Goal: Check status: Check status

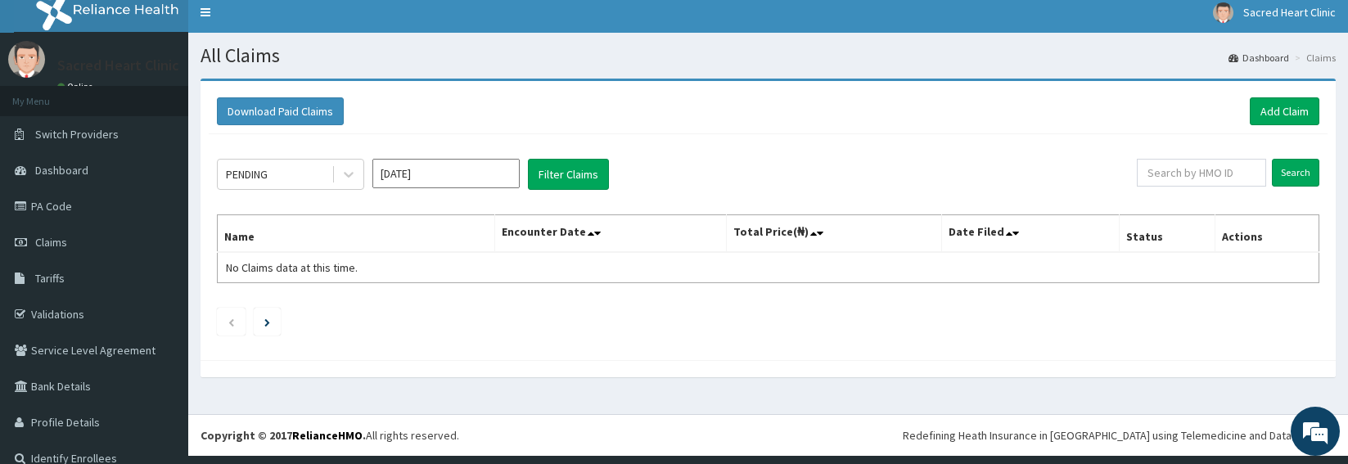
scroll to position [13, 0]
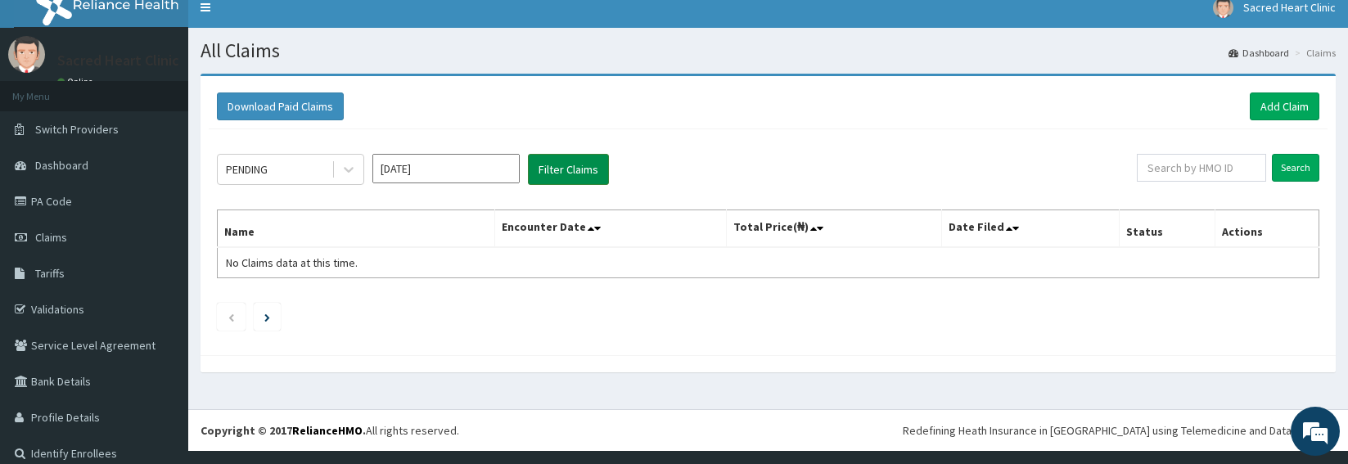
click at [557, 181] on button "Filter Claims" at bounding box center [568, 169] width 81 height 31
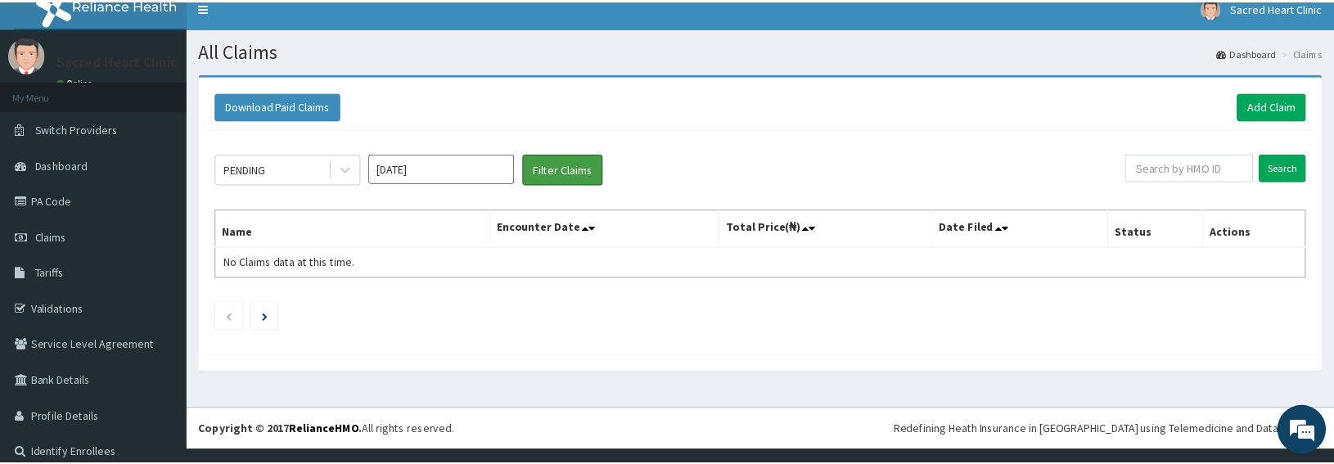
scroll to position [0, 0]
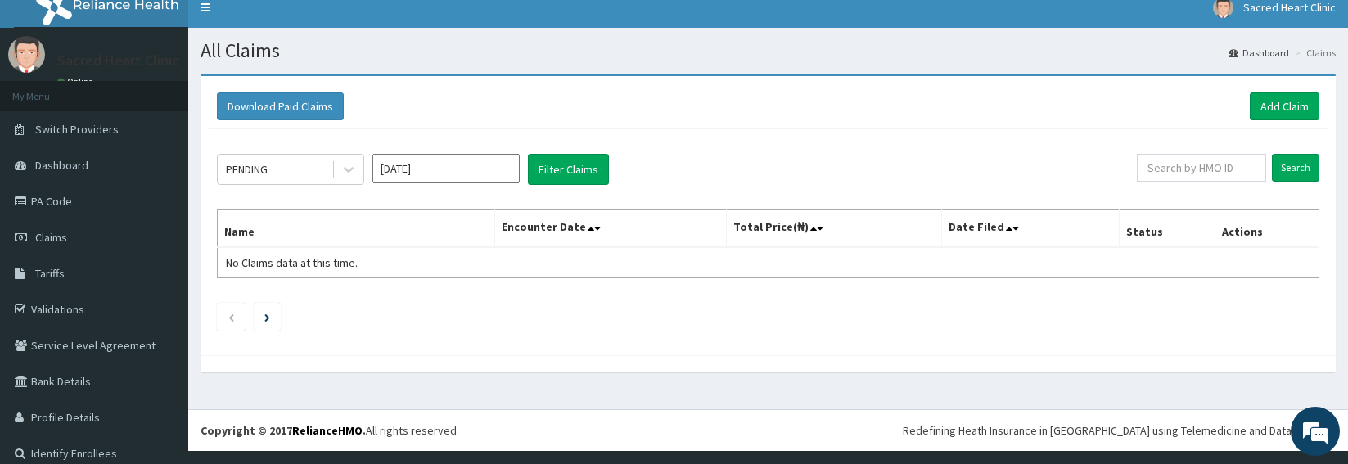
click at [390, 161] on input "[DATE]" at bounding box center [445, 168] width 147 height 29
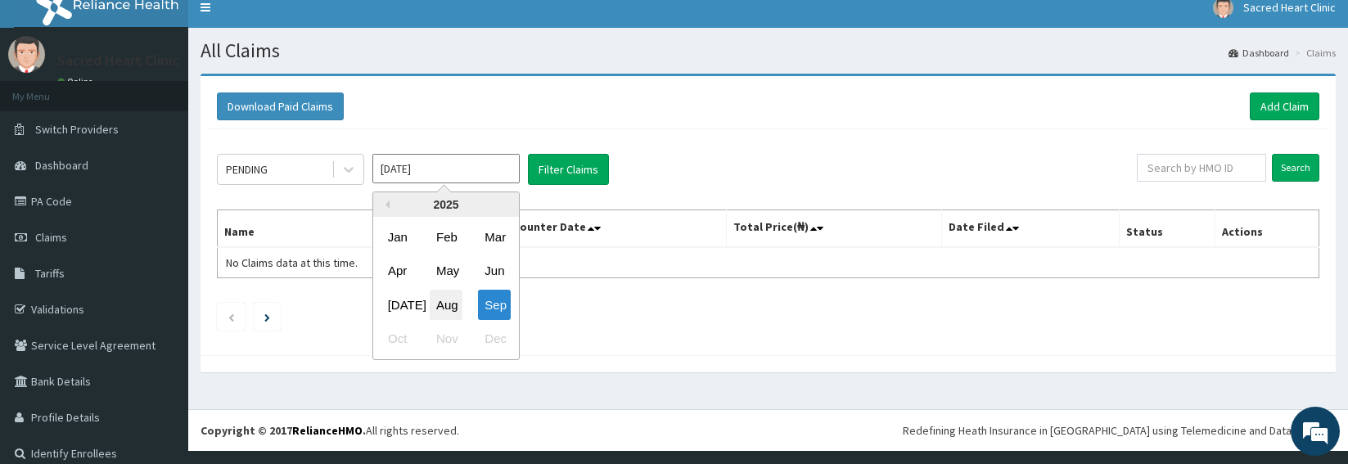
click at [449, 308] on div "Aug" at bounding box center [446, 305] width 33 height 30
type input "[DATE]"
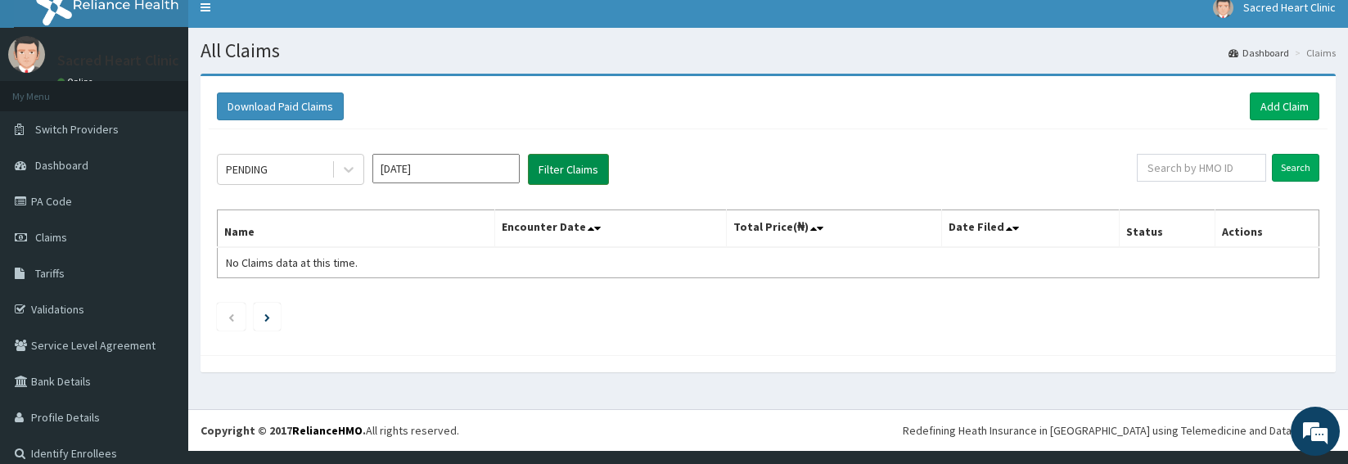
click at [566, 181] on button "Filter Claims" at bounding box center [568, 169] width 81 height 31
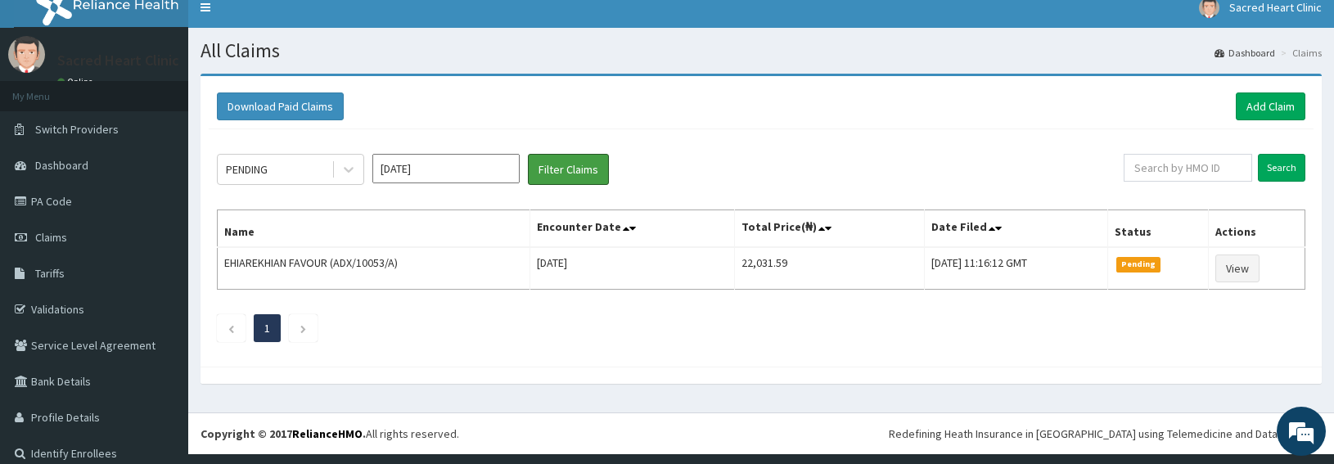
scroll to position [3, 0]
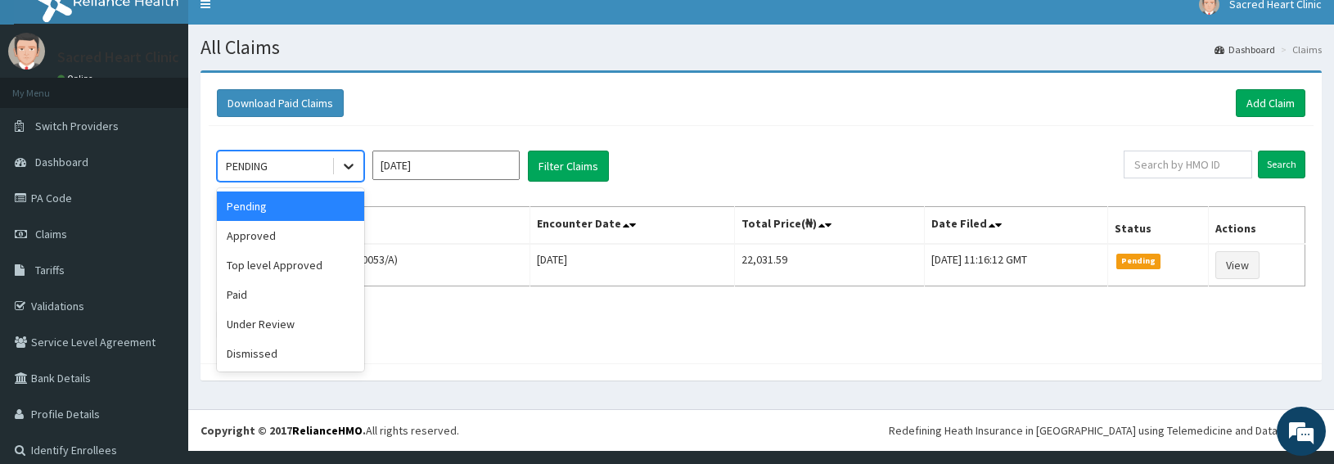
click at [352, 170] on icon at bounding box center [348, 166] width 16 height 16
click at [245, 236] on div "Approved" at bounding box center [290, 235] width 147 height 29
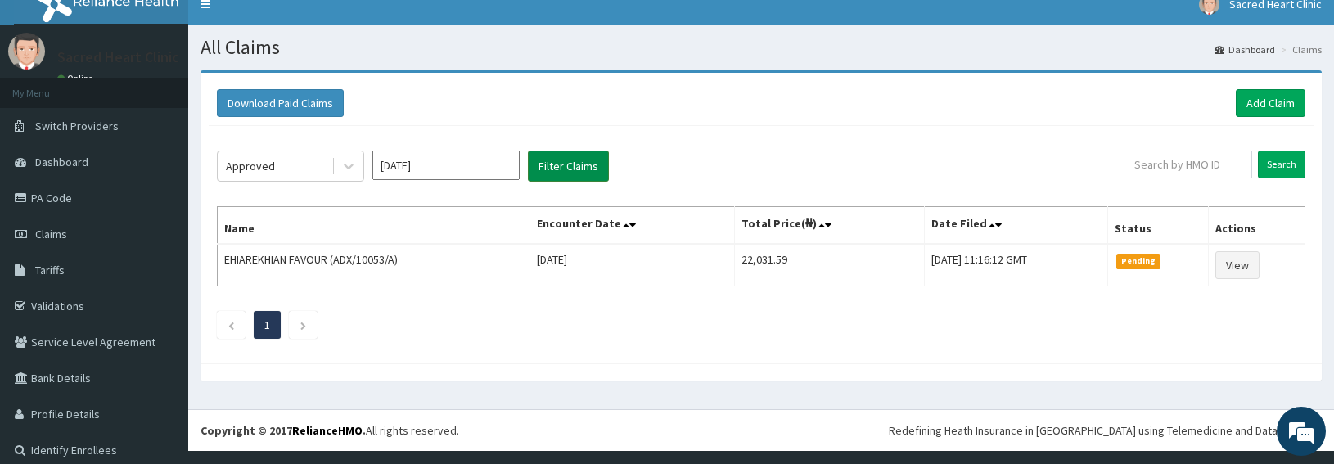
click at [561, 165] on button "Filter Claims" at bounding box center [568, 166] width 81 height 31
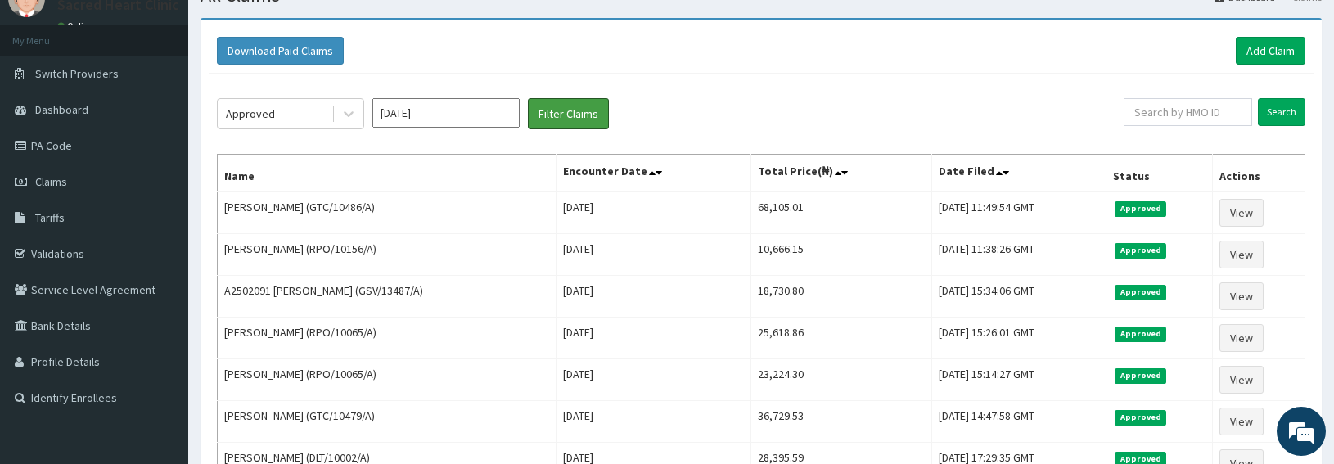
scroll to position [58, 0]
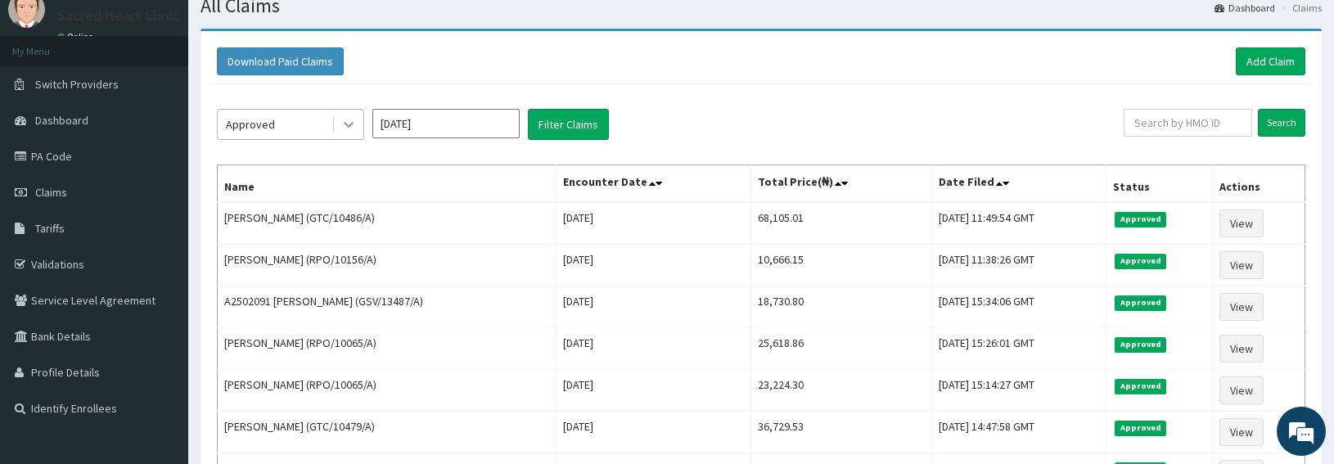
click at [350, 130] on icon at bounding box center [348, 124] width 16 height 16
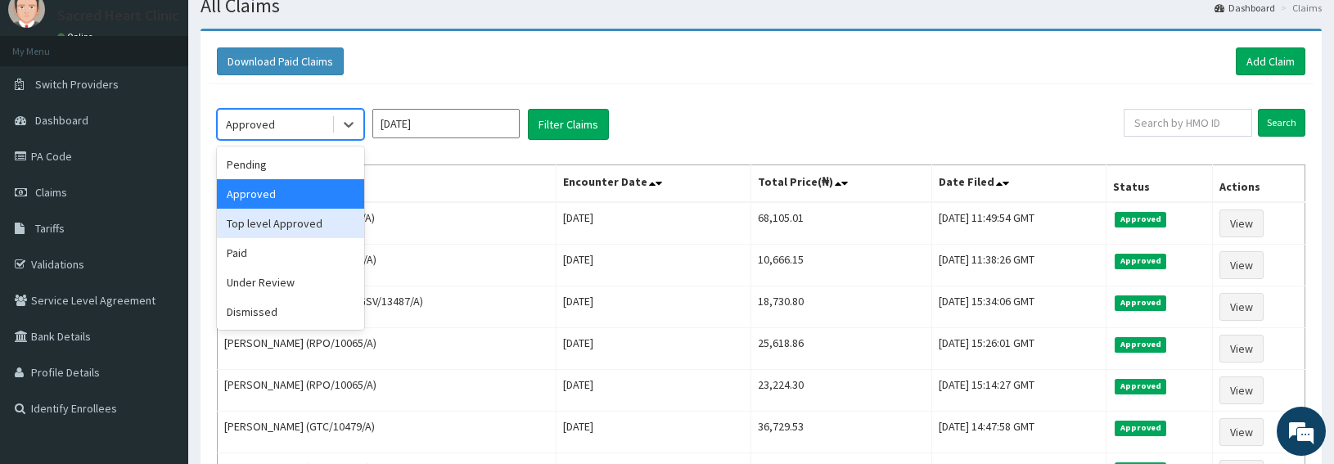
click at [305, 223] on div "Top level Approved" at bounding box center [290, 223] width 147 height 29
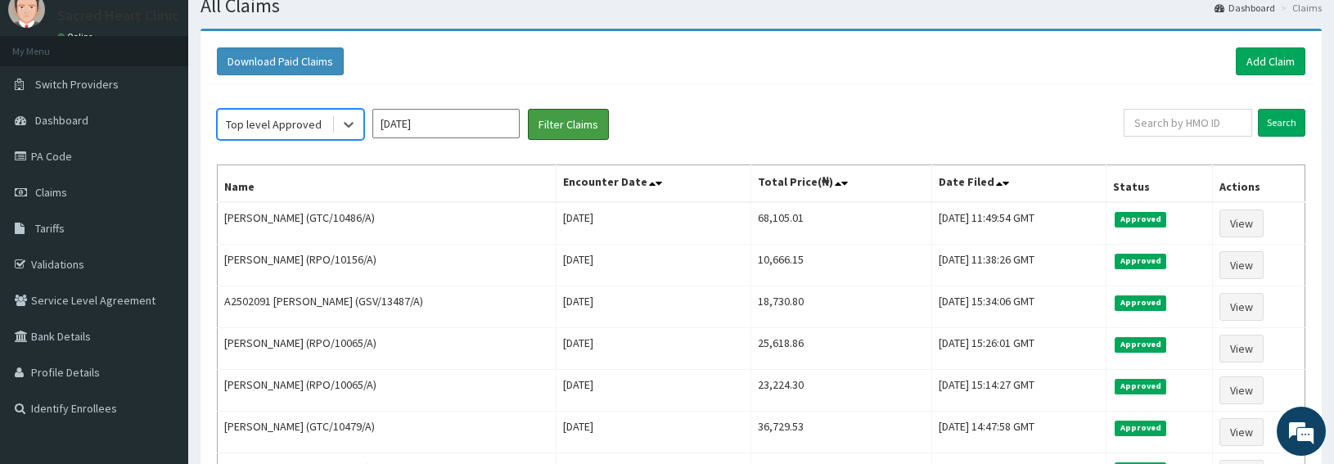
drag, startPoint x: 554, startPoint y: 125, endPoint x: 679, endPoint y: 111, distance: 126.0
click at [561, 124] on button "Filter Claims" at bounding box center [568, 124] width 81 height 31
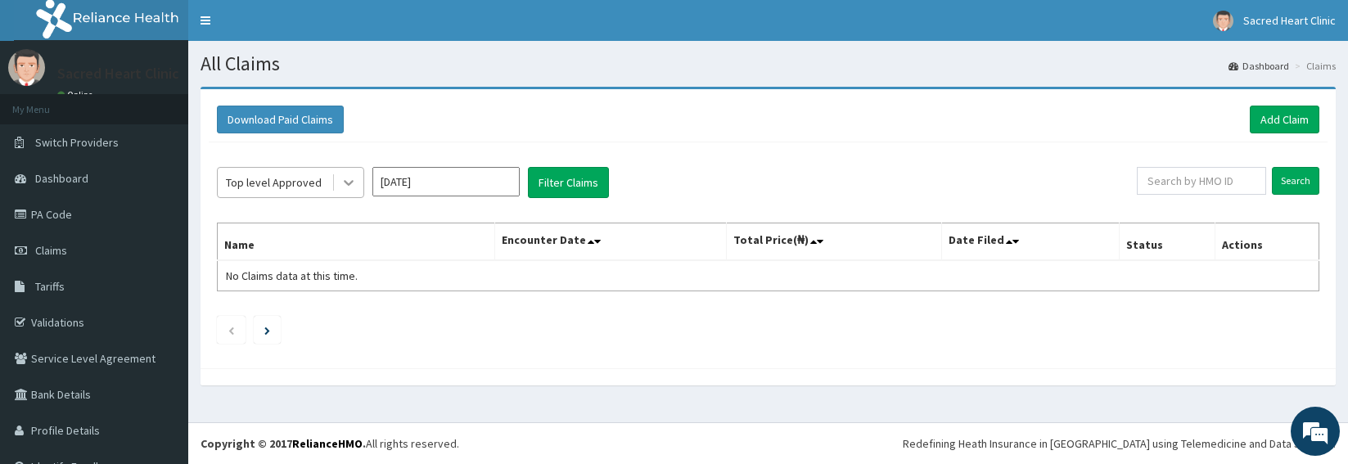
click at [348, 194] on div at bounding box center [348, 182] width 29 height 29
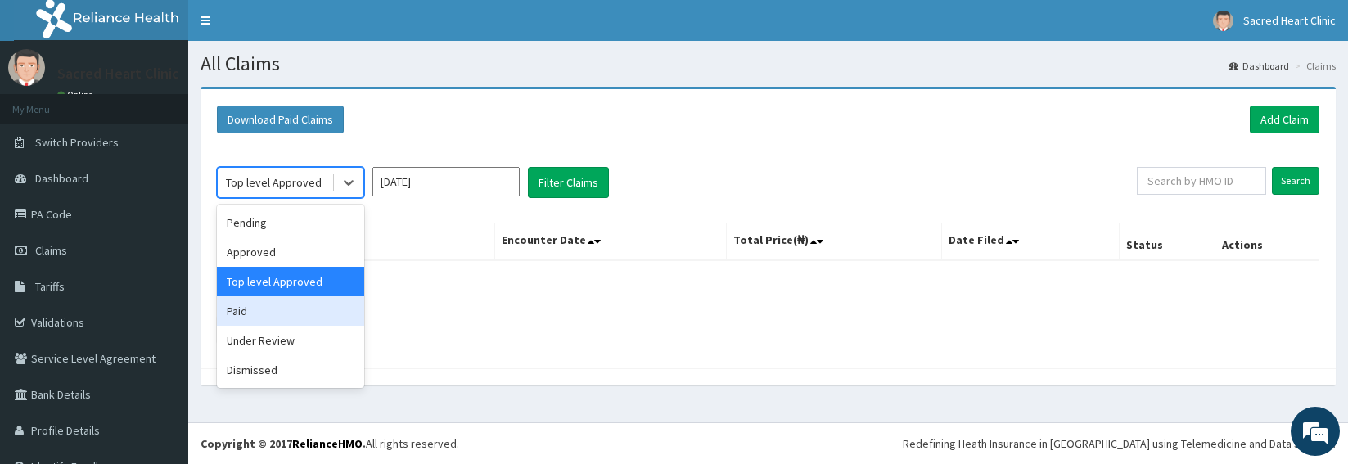
click at [242, 317] on div "Paid" at bounding box center [290, 310] width 147 height 29
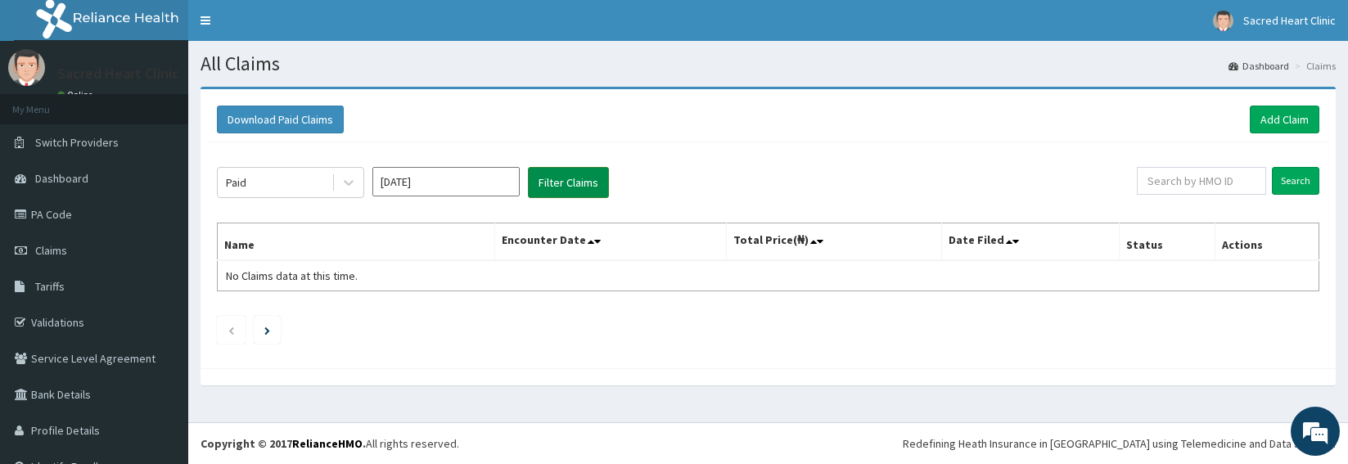
click at [584, 179] on button "Filter Claims" at bounding box center [568, 182] width 81 height 31
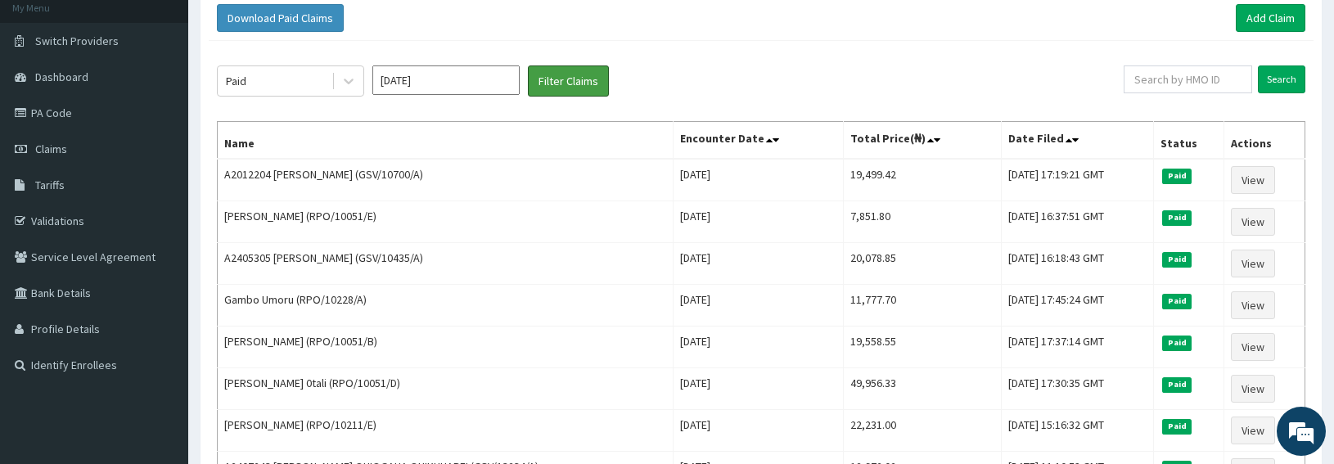
scroll to position [97, 0]
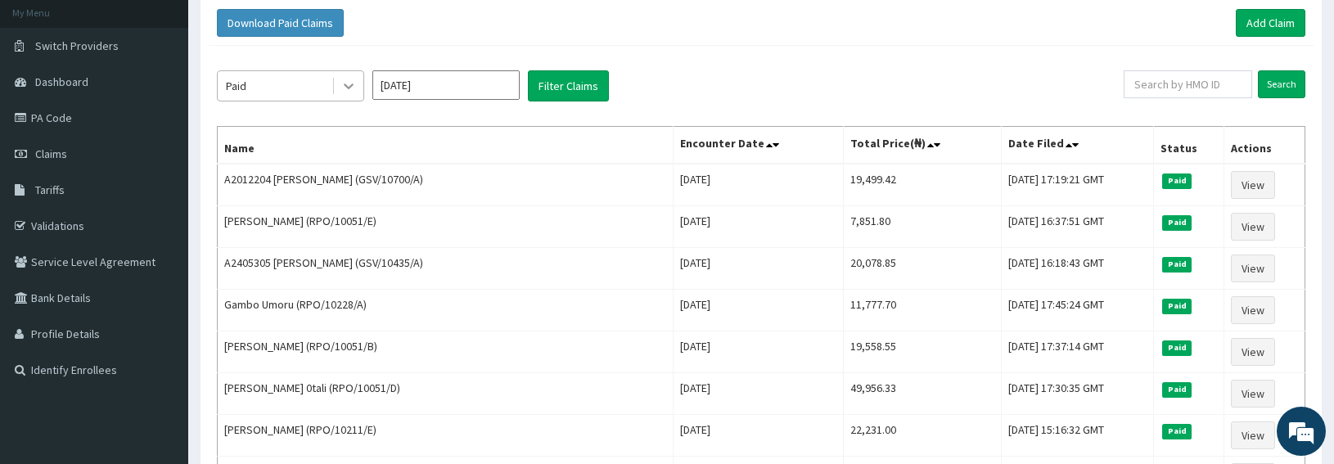
click at [346, 87] on icon at bounding box center [348, 86] width 16 height 16
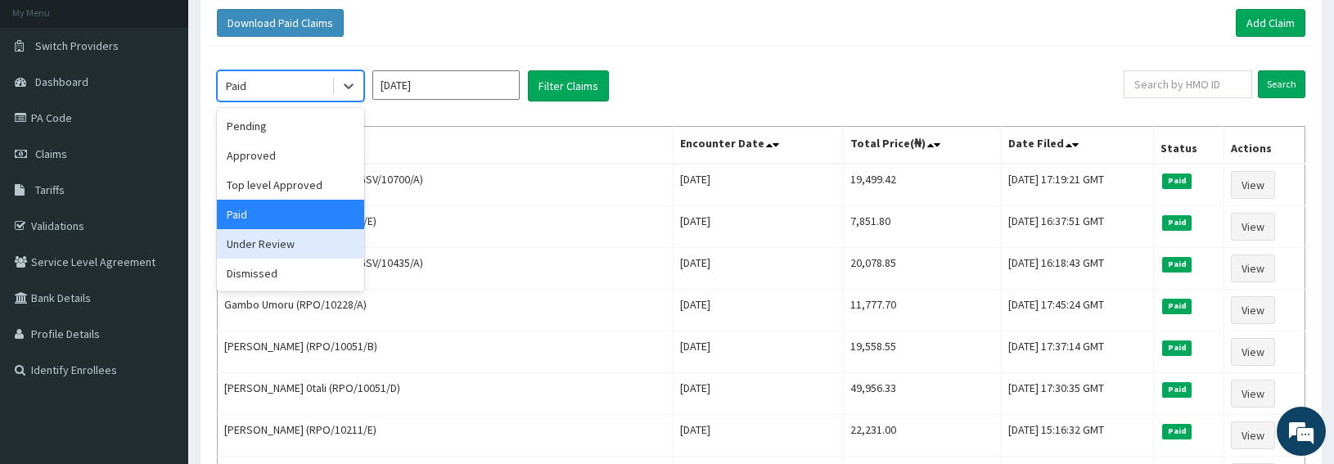
click at [286, 241] on div "Under Review" at bounding box center [290, 243] width 147 height 29
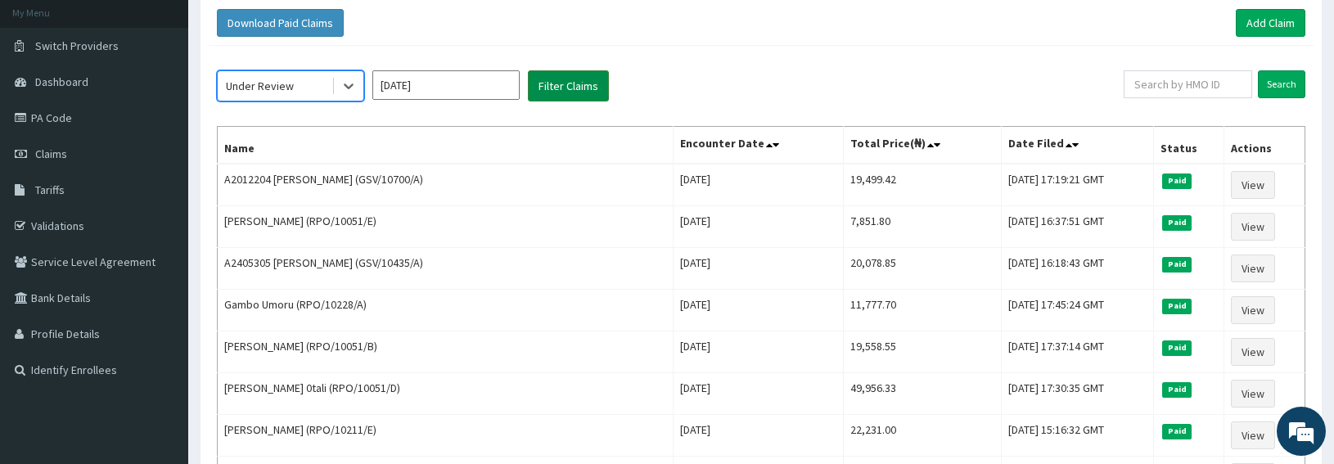
click at [567, 90] on button "Filter Claims" at bounding box center [568, 85] width 81 height 31
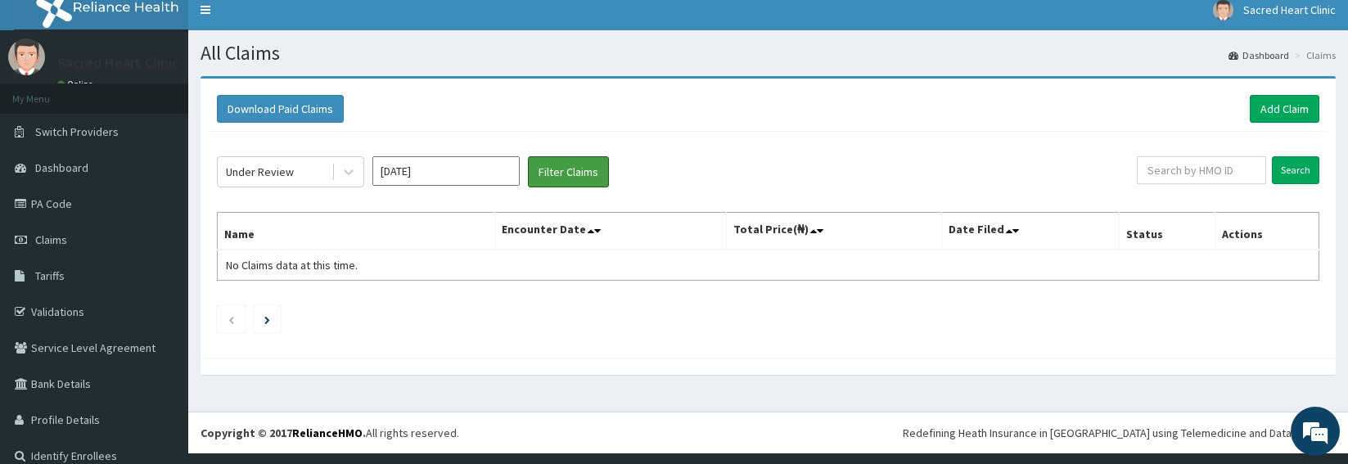
scroll to position [14, 0]
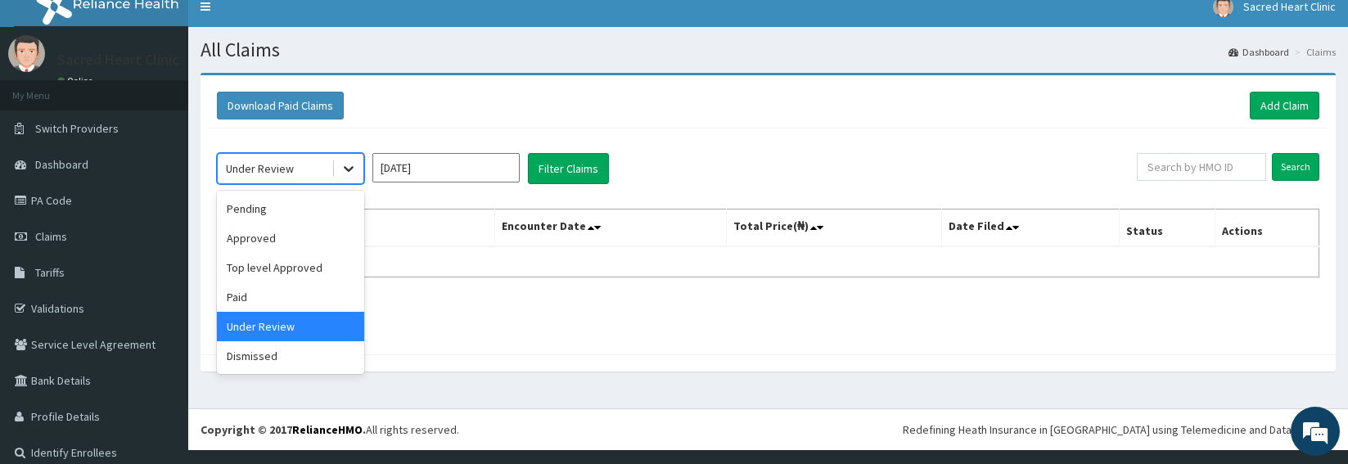
click at [348, 169] on icon at bounding box center [348, 168] width 16 height 16
click at [234, 358] on div "Dismissed" at bounding box center [290, 355] width 147 height 29
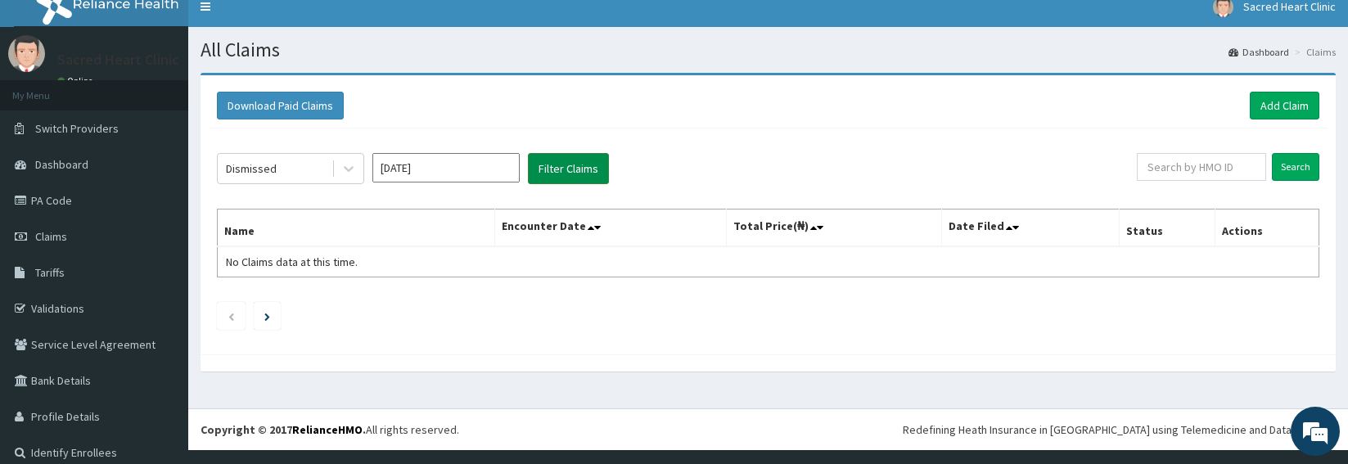
click at [565, 170] on button "Filter Claims" at bounding box center [568, 168] width 81 height 31
